Goal: Task Accomplishment & Management: Manage account settings

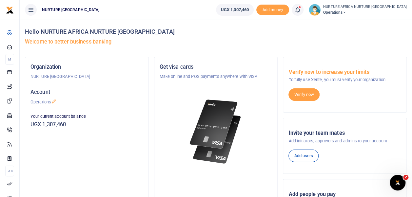
click at [301, 8] on icon at bounding box center [297, 9] width 7 height 7
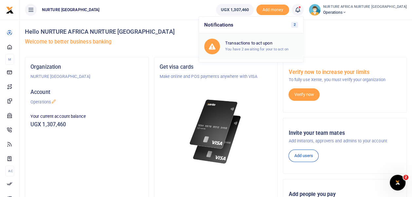
click at [267, 45] on h6 "Transactions to act upon" at bounding box center [261, 43] width 73 height 5
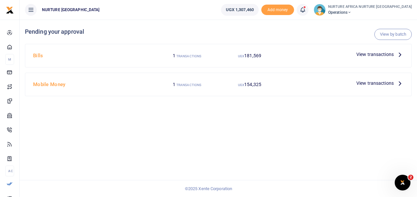
click at [386, 54] on span "View transactions" at bounding box center [374, 54] width 37 height 7
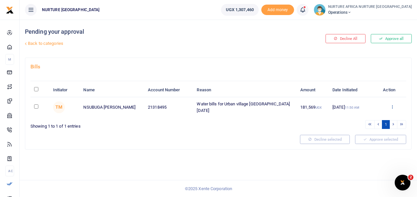
click at [392, 105] on icon at bounding box center [392, 106] width 4 height 5
click at [363, 117] on link "Approve" at bounding box center [368, 117] width 52 height 9
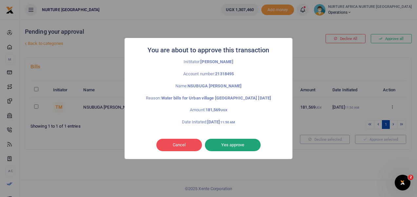
click at [226, 146] on button "Yes approve" at bounding box center [233, 145] width 56 height 12
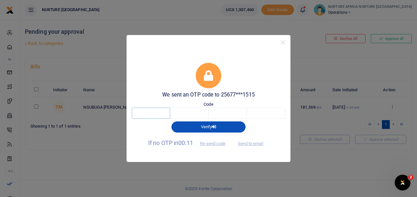
click at [149, 112] on input "text" at bounding box center [151, 113] width 38 height 11
type input "8"
type input "5"
type input "8"
type input "2"
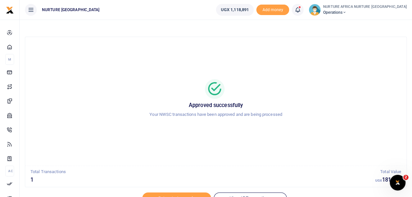
click at [301, 9] on icon at bounding box center [297, 9] width 7 height 7
